Goal: Task Accomplishment & Management: Complete application form

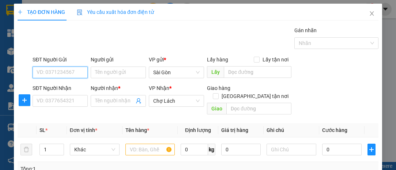
scroll to position [43, 0]
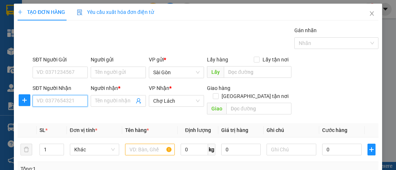
click at [64, 99] on input "SĐT Người Nhận" at bounding box center [60, 101] width 55 height 12
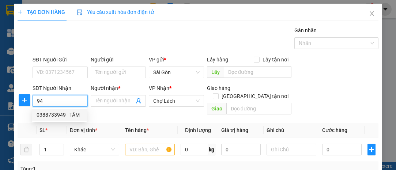
type input "9"
type input "0931083949"
click at [70, 112] on div "0931083949 - UẨN" at bounding box center [60, 115] width 46 height 8
type input "UẨN"
type input "6 RI"
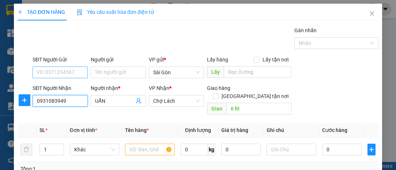
type input "0931083949"
click at [72, 70] on input "SĐT Người Gửi" at bounding box center [60, 72] width 55 height 12
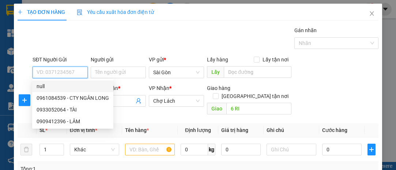
click at [70, 70] on input "SĐT Người Gửi" at bounding box center [60, 72] width 55 height 12
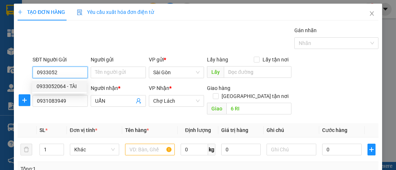
click at [73, 84] on div "0933052064 - TÀI" at bounding box center [60, 86] width 46 height 8
type input "0933052064"
type input "TÀI"
type input "0933052064"
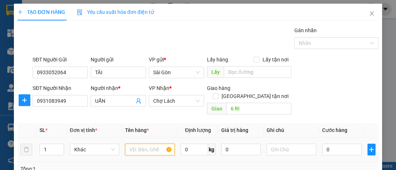
click at [144, 145] on input "text" at bounding box center [150, 150] width 50 height 12
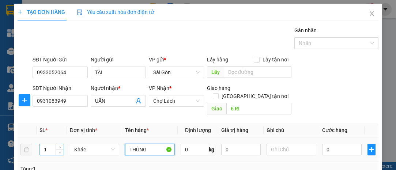
type input "THÙNG"
click at [48, 144] on input "1" at bounding box center [52, 149] width 24 height 11
type input "7"
click at [335, 146] on div "0" at bounding box center [341, 149] width 39 height 15
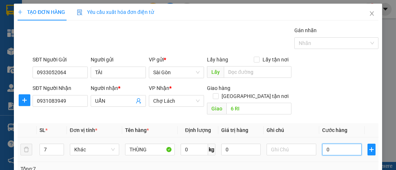
type input "2"
type input "28"
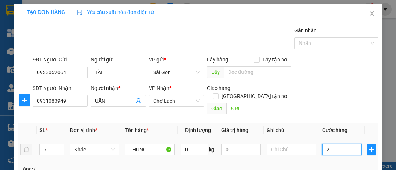
type input "28"
type input "280"
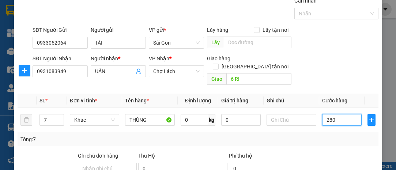
scroll to position [99, 0]
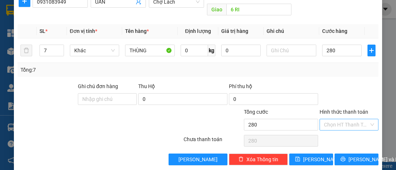
type input "280.000"
click at [350, 119] on input "Hình thức thanh toán" at bounding box center [346, 124] width 45 height 11
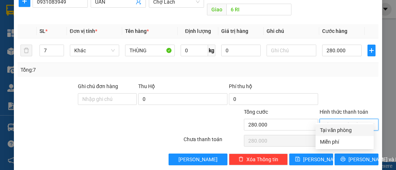
click at [349, 129] on div "Tại văn phòng" at bounding box center [344, 130] width 49 height 8
type input "0"
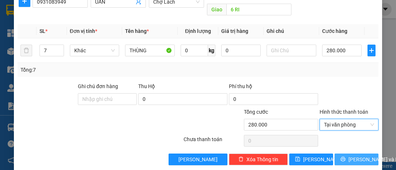
click at [356, 155] on span "[PERSON_NAME] và In" at bounding box center [373, 159] width 51 height 8
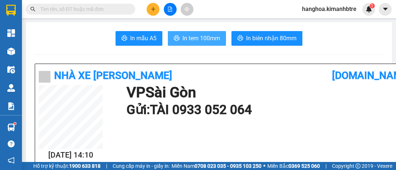
click at [183, 43] on button "In tem 100mm" at bounding box center [197, 38] width 58 height 15
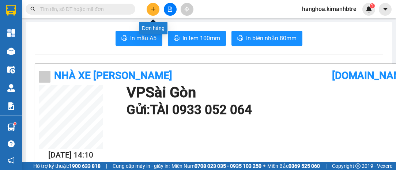
click at [147, 9] on button at bounding box center [152, 9] width 13 height 13
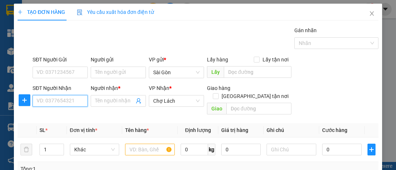
click at [79, 101] on input "SĐT Người Nhận" at bounding box center [60, 101] width 55 height 12
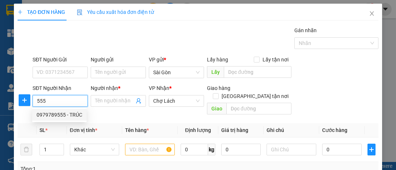
click at [66, 112] on div "0979789555 - TRÚC" at bounding box center [60, 115] width 46 height 8
type input "0979789555"
type input "TRÚC"
type input "3 THỦ CÔ BIÊN"
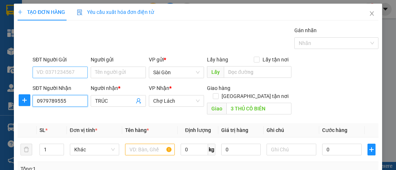
type input "0979789555"
click at [70, 72] on input "SĐT Người Gửi" at bounding box center [60, 72] width 55 height 12
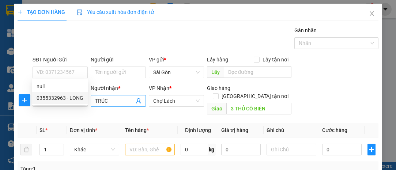
click at [123, 103] on input "TRÚC" at bounding box center [114, 101] width 39 height 8
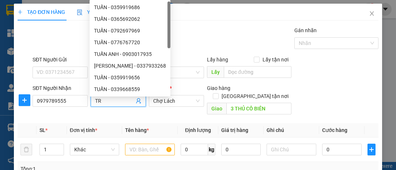
type input "T"
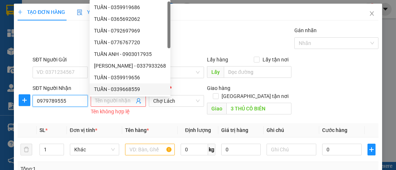
drag, startPoint x: 64, startPoint y: 99, endPoint x: 0, endPoint y: 100, distance: 63.9
click at [0, 100] on div "TẠO ĐƠN HÀNG Yêu cầu xuất hóa đơn điện tử Transit Pickup Surcharge Ids Transit …" at bounding box center [198, 85] width 396 height 170
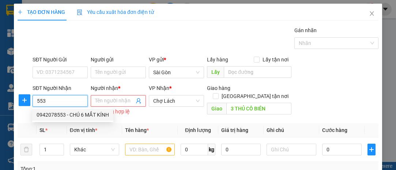
click at [88, 115] on div "0942078553 - CHÚ 6 MẮT KÍNH" at bounding box center [73, 115] width 72 height 8
type input "0942078553"
type input "CHÚ 6 MẮT KÍNH"
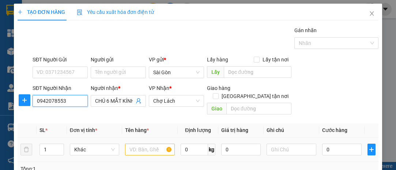
type input "0942078553"
click at [158, 144] on input "text" at bounding box center [150, 150] width 50 height 12
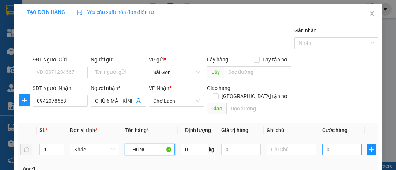
type input "THÙNG"
click at [335, 144] on input "0" at bounding box center [341, 150] width 39 height 12
type input "4"
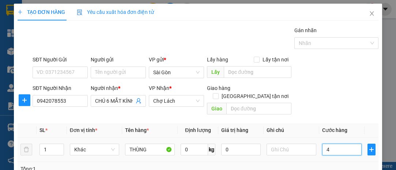
type input "40"
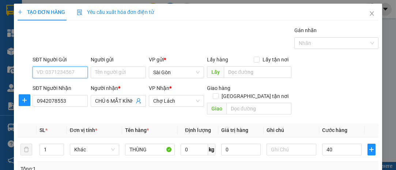
type input "40.000"
click at [70, 77] on input "SĐT Người Gửi" at bounding box center [60, 72] width 55 height 12
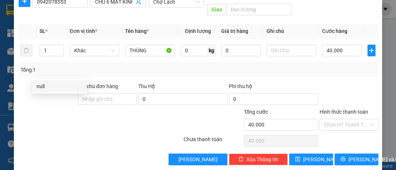
scroll to position [33, 0]
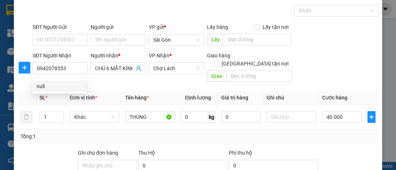
click at [289, 133] on div "Tổng: 1" at bounding box center [198, 136] width 360 height 14
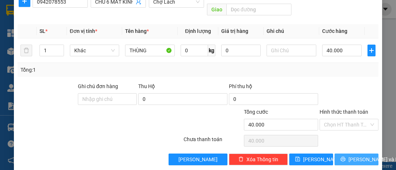
click at [348, 155] on span "[PERSON_NAME] và In" at bounding box center [373, 159] width 51 height 8
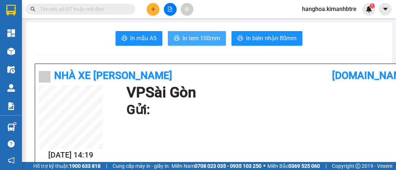
click at [216, 33] on button "In tem 100mm" at bounding box center [197, 38] width 58 height 15
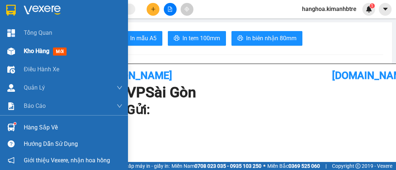
click at [31, 49] on span "Kho hàng" at bounding box center [37, 50] width 26 height 7
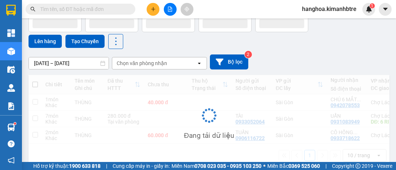
scroll to position [57, 0]
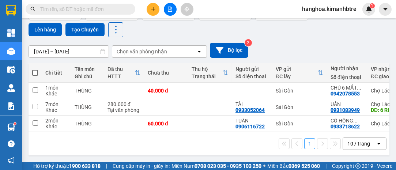
click at [35, 70] on span at bounding box center [35, 73] width 6 height 6
click at [35, 69] on input "checkbox" at bounding box center [35, 69] width 0 height 0
checkbox input "true"
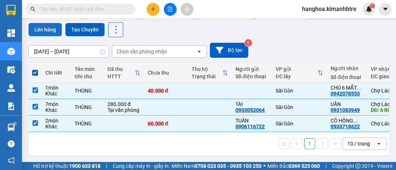
click at [52, 28] on button "Lên hàng" at bounding box center [44, 29] width 33 height 13
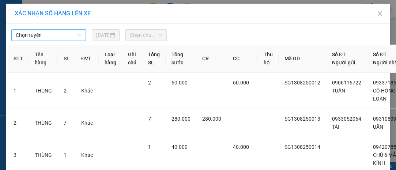
click at [52, 33] on span "Chọn tuyến" at bounding box center [49, 35] width 66 height 11
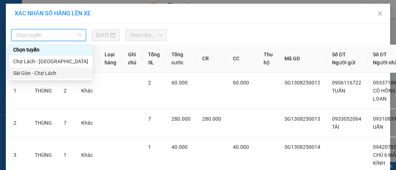
click at [49, 72] on div "Sài Gòn - Chợ Lách" at bounding box center [50, 73] width 75 height 8
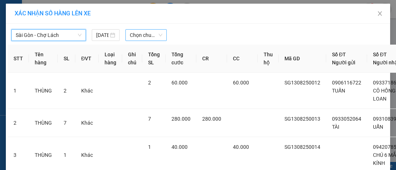
click at [140, 33] on span "Chọn chuyến" at bounding box center [146, 35] width 33 height 11
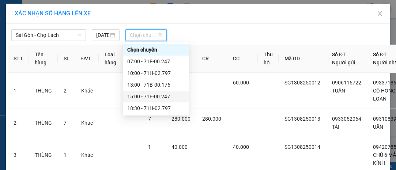
click at [160, 96] on div "15:00 - 71F-00.247" at bounding box center [155, 96] width 57 height 8
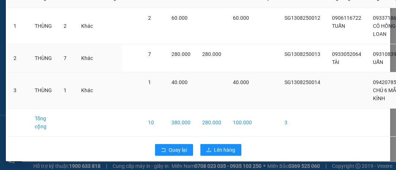
scroll to position [92, 0]
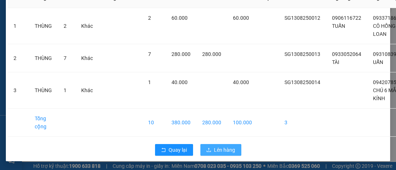
click at [224, 146] on span "Lên hàng" at bounding box center [224, 150] width 21 height 8
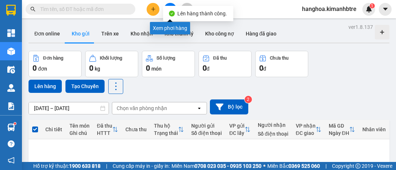
click at [170, 4] on button at bounding box center [170, 9] width 13 height 13
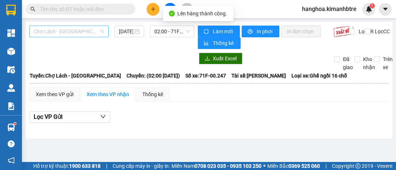
click at [65, 26] on span "Chợ Lách - [GEOGRAPHIC_DATA]" at bounding box center [69, 31] width 70 height 11
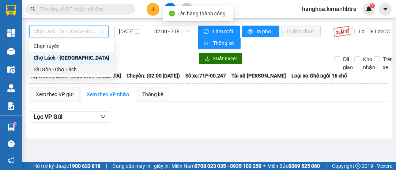
click at [88, 72] on div "Sài Gòn - Chợ Lách" at bounding box center [72, 69] width 76 height 8
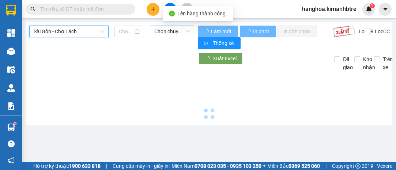
type input "[DATE]"
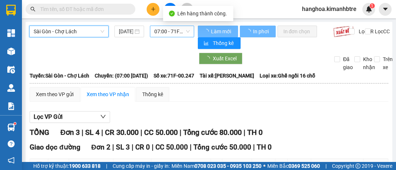
click at [185, 30] on span "07:00 - 71F-00.247" at bounding box center [171, 31] width 35 height 11
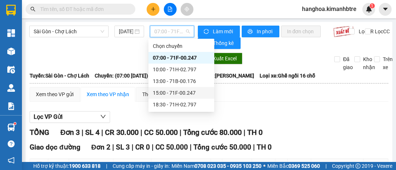
click at [172, 92] on div "15:00 - 71F-00.247" at bounding box center [181, 93] width 57 height 8
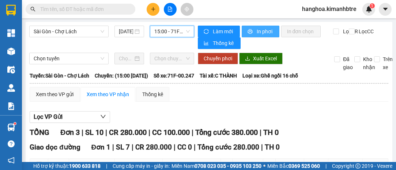
click at [256, 31] on span "In phơi" at bounding box center [264, 31] width 17 height 8
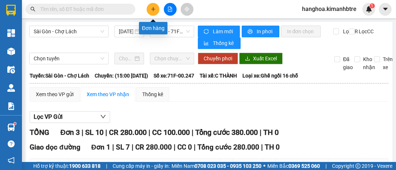
click at [149, 9] on button at bounding box center [152, 9] width 13 height 13
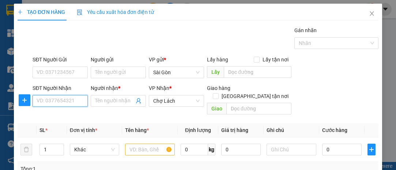
click at [67, 99] on input "SĐT Người Nhận" at bounding box center [60, 101] width 55 height 12
type input "0984202425"
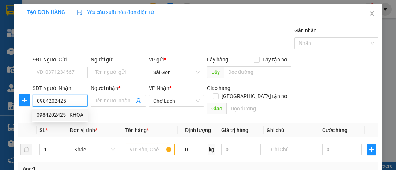
click at [69, 115] on div "0984202425 - KHOA" at bounding box center [60, 115] width 47 height 8
type input "KHOA"
type input "NƯỚC ĐÁ PP"
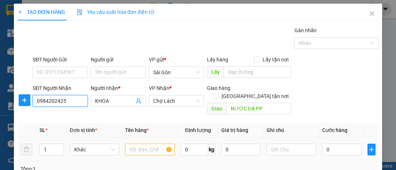
type input "0984202425"
click at [136, 142] on div at bounding box center [150, 149] width 50 height 15
click at [136, 144] on input "text" at bounding box center [150, 150] width 50 height 12
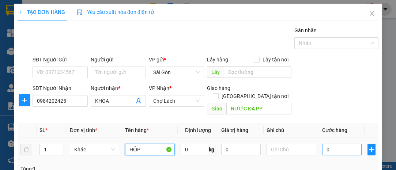
type input "HỘP"
click at [335, 144] on input "0" at bounding box center [341, 150] width 39 height 12
type input "3"
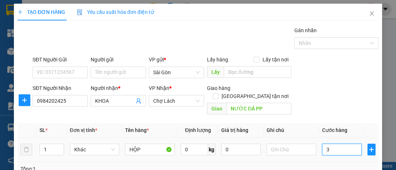
type input "30"
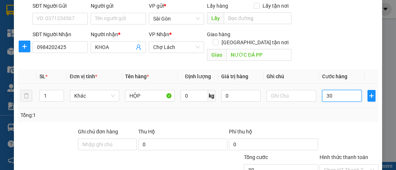
scroll to position [99, 0]
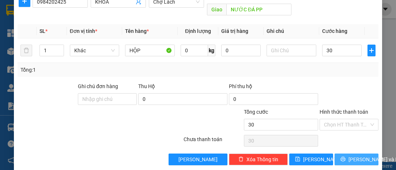
type input "30.000"
click at [352, 155] on span "[PERSON_NAME] và In" at bounding box center [373, 159] width 51 height 8
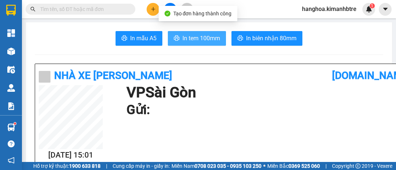
click at [206, 41] on span "In tem 100mm" at bounding box center [201, 38] width 38 height 9
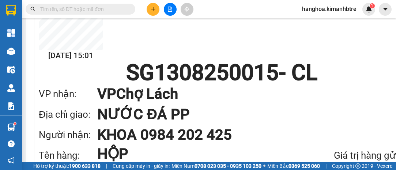
scroll to position [133, 0]
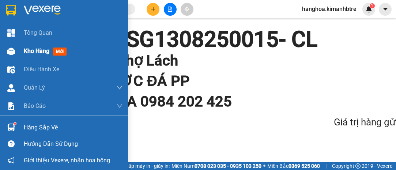
click at [41, 52] on span "Kho hàng" at bounding box center [37, 50] width 26 height 7
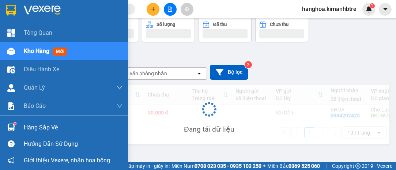
scroll to position [33, 0]
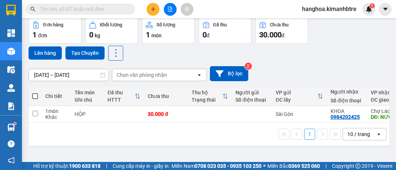
click at [34, 95] on span at bounding box center [35, 96] width 6 height 6
click at [35, 92] on input "checkbox" at bounding box center [35, 92] width 0 height 0
checkbox input "true"
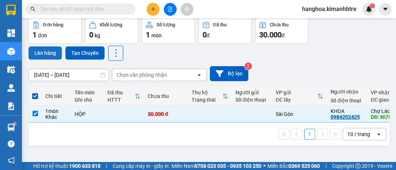
click at [49, 52] on button "Lên hàng" at bounding box center [44, 52] width 33 height 13
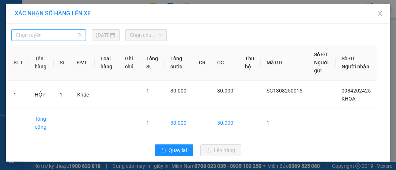
click at [64, 38] on span "Chọn tuyến" at bounding box center [49, 35] width 66 height 11
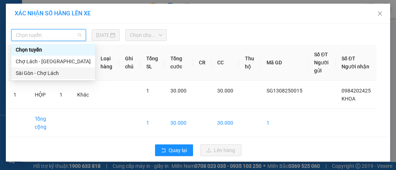
click at [64, 73] on div "Sài Gòn - Chợ Lách" at bounding box center [53, 73] width 75 height 8
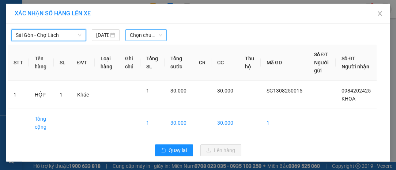
click at [154, 34] on span "Chọn chuyến" at bounding box center [146, 35] width 33 height 11
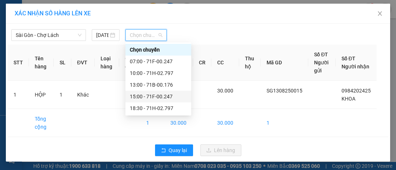
click at [170, 95] on div "15:00 - 71F-00.247" at bounding box center [158, 96] width 57 height 8
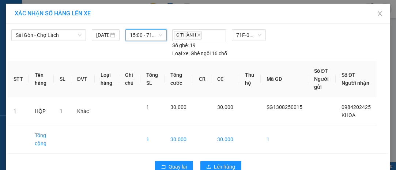
scroll to position [15, 0]
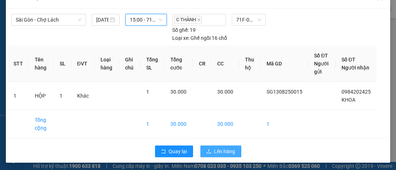
click at [229, 145] on button "Lên hàng" at bounding box center [220, 151] width 41 height 12
